Goal: Use online tool/utility: Use online tool/utility

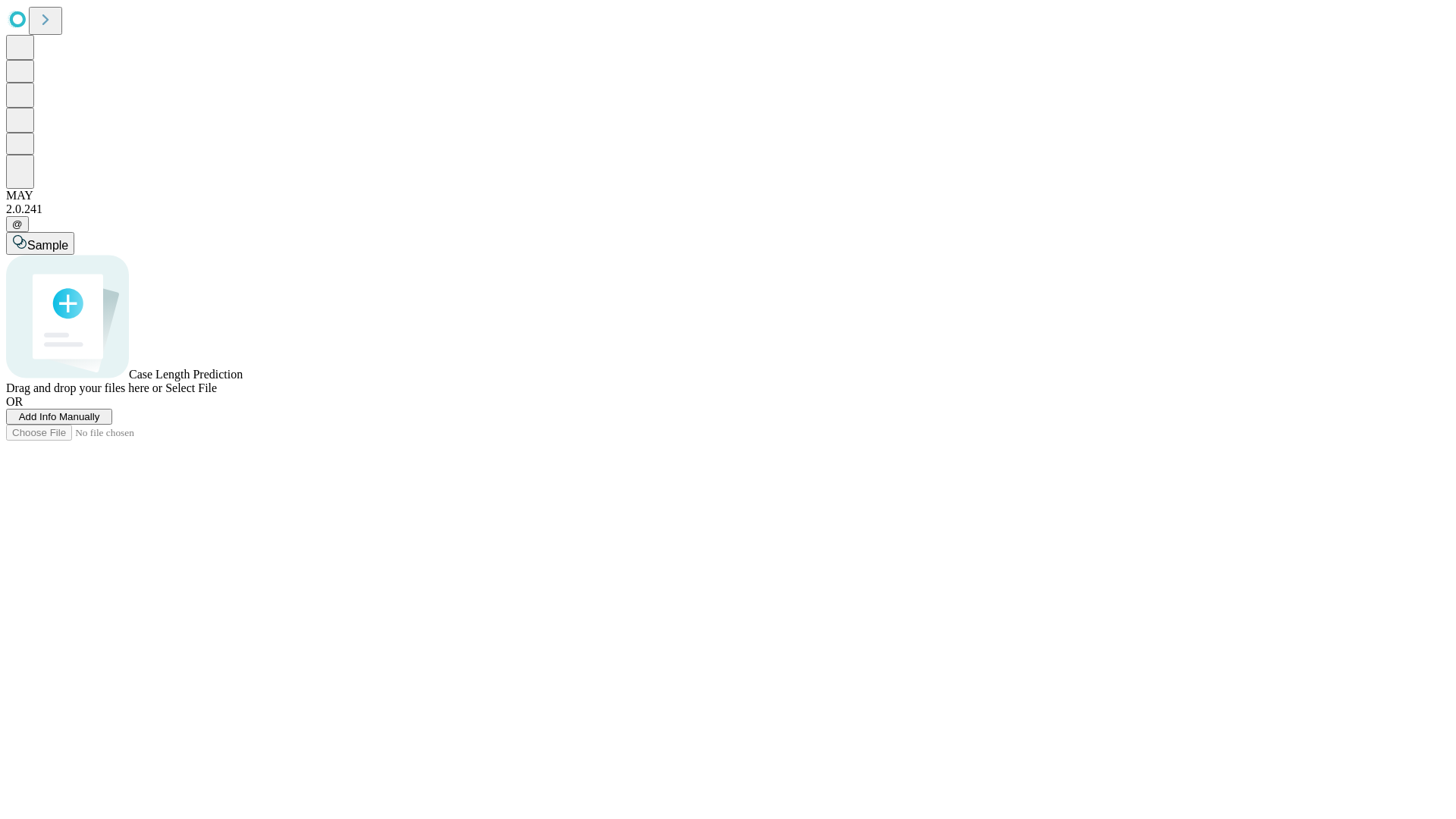
click at [217, 395] on span "Select File" at bounding box center [192, 388] width 52 height 13
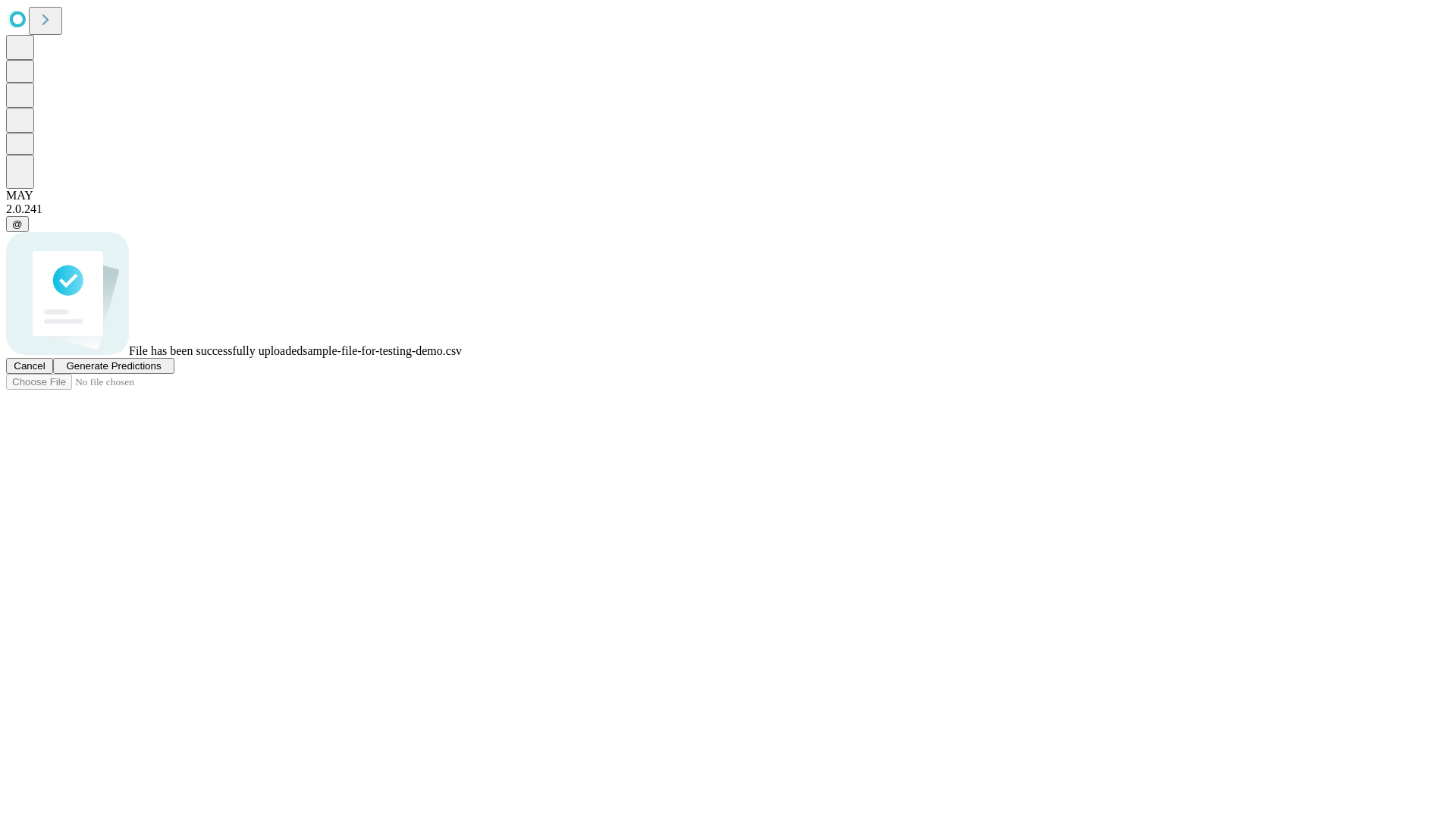
click at [161, 371] on span "Generate Predictions" at bounding box center [114, 365] width 95 height 12
